Goal: Book appointment/travel/reservation

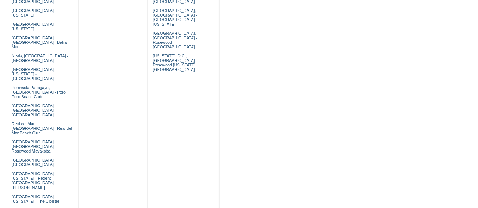
scroll to position [528, 0]
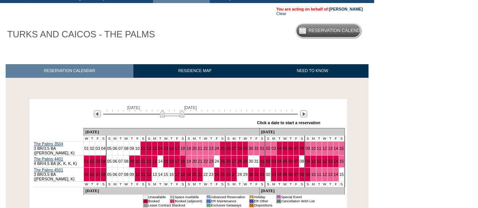
scroll to position [79, 0]
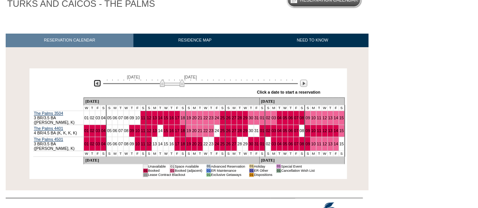
click at [97, 86] on img at bounding box center [97, 83] width 7 height 7
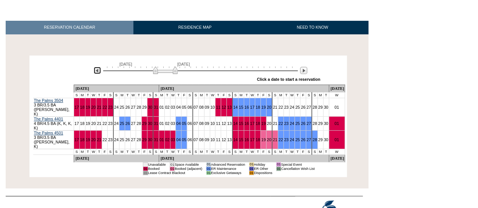
scroll to position [94, 0]
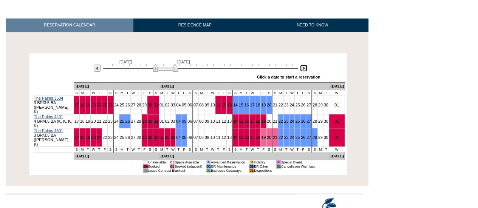
click at [302, 68] on img at bounding box center [303, 68] width 7 height 7
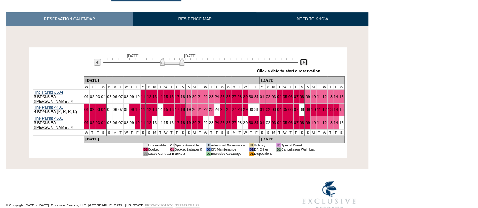
scroll to position [100, 0]
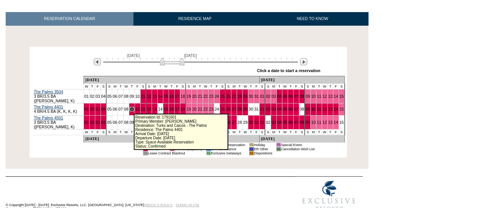
click at [130, 109] on link "09" at bounding box center [132, 109] width 5 height 5
